Goal: Information Seeking & Learning: Learn about a topic

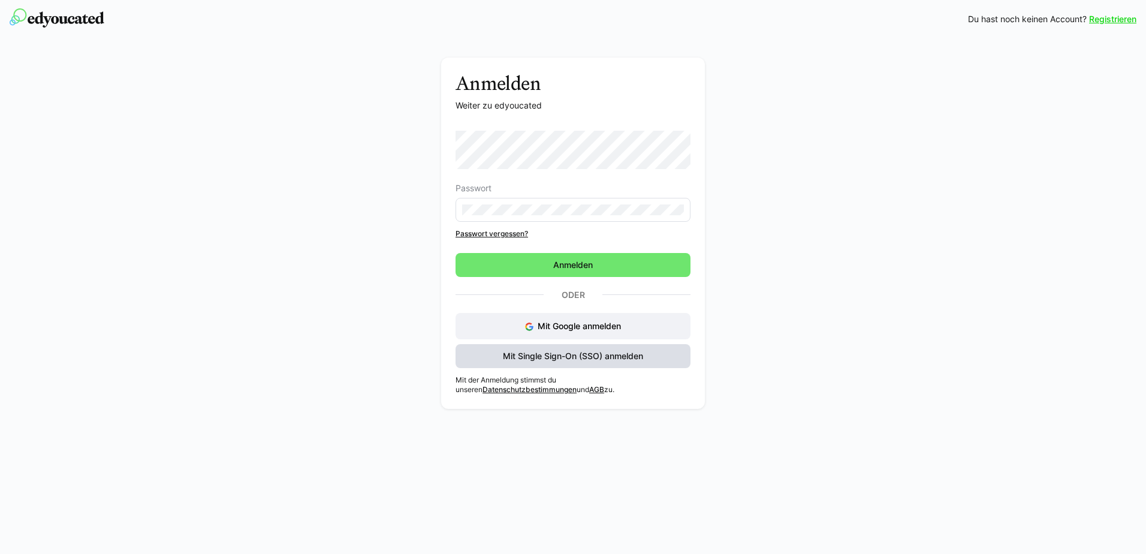
click at [567, 358] on span "Mit Single Sign-On (SSO) anmelden" at bounding box center [573, 356] width 144 height 12
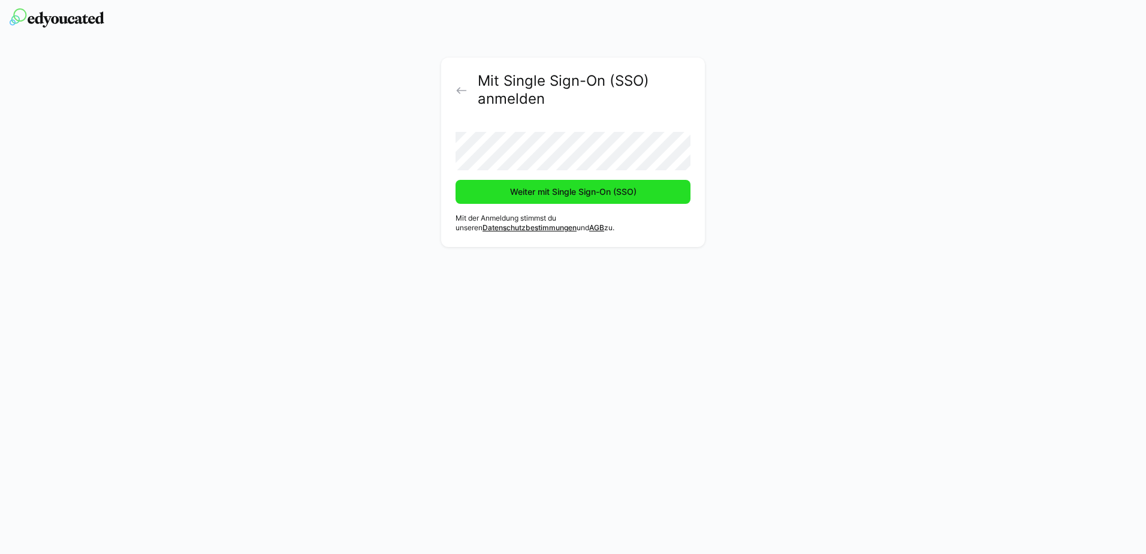
click at [563, 189] on span "Weiter mit Single Sign-On (SSO)" at bounding box center [573, 192] width 130 height 12
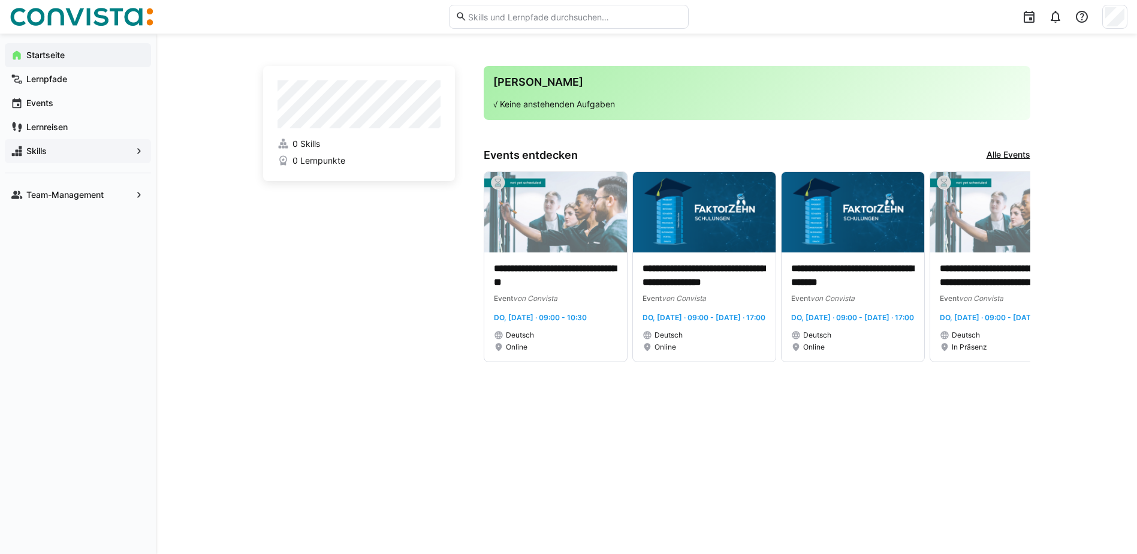
click at [139, 149] on eds-icon at bounding box center [139, 151] width 12 height 12
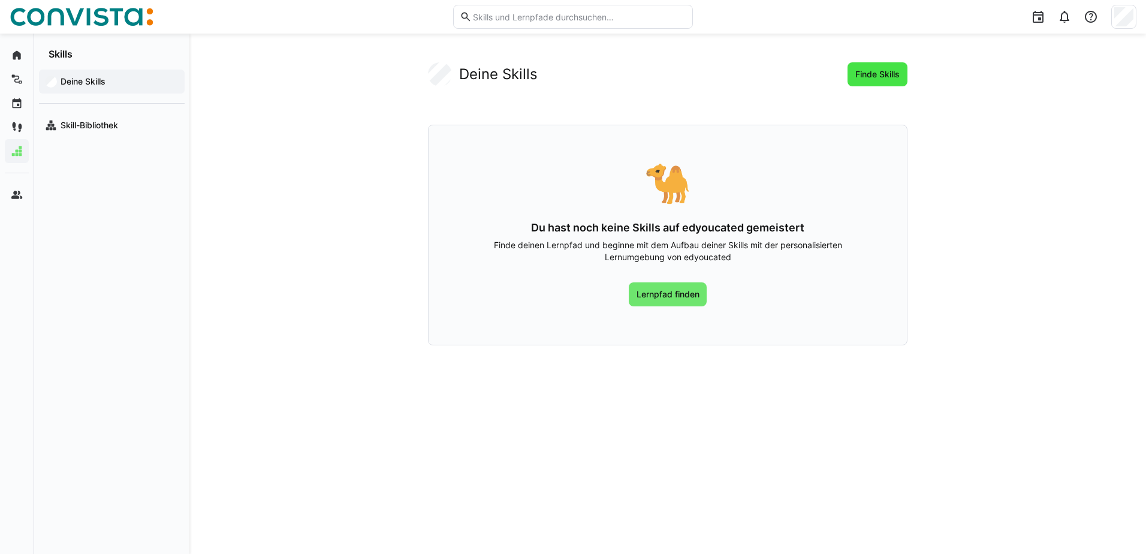
click at [874, 68] on span "Finde Skills" at bounding box center [878, 74] width 48 height 12
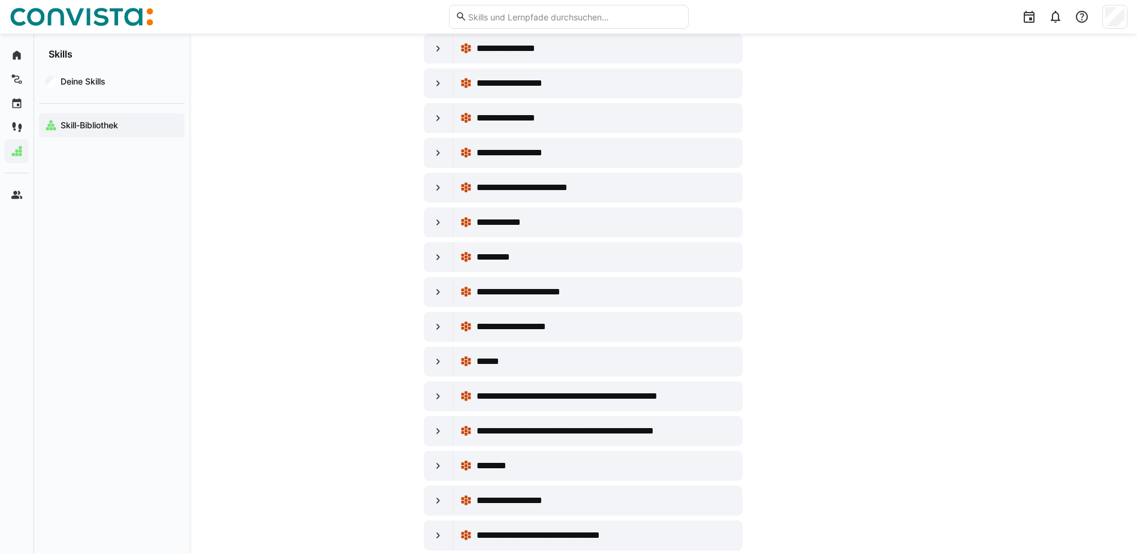
scroll to position [2938, 0]
